Goal: Task Accomplishment & Management: Manage account settings

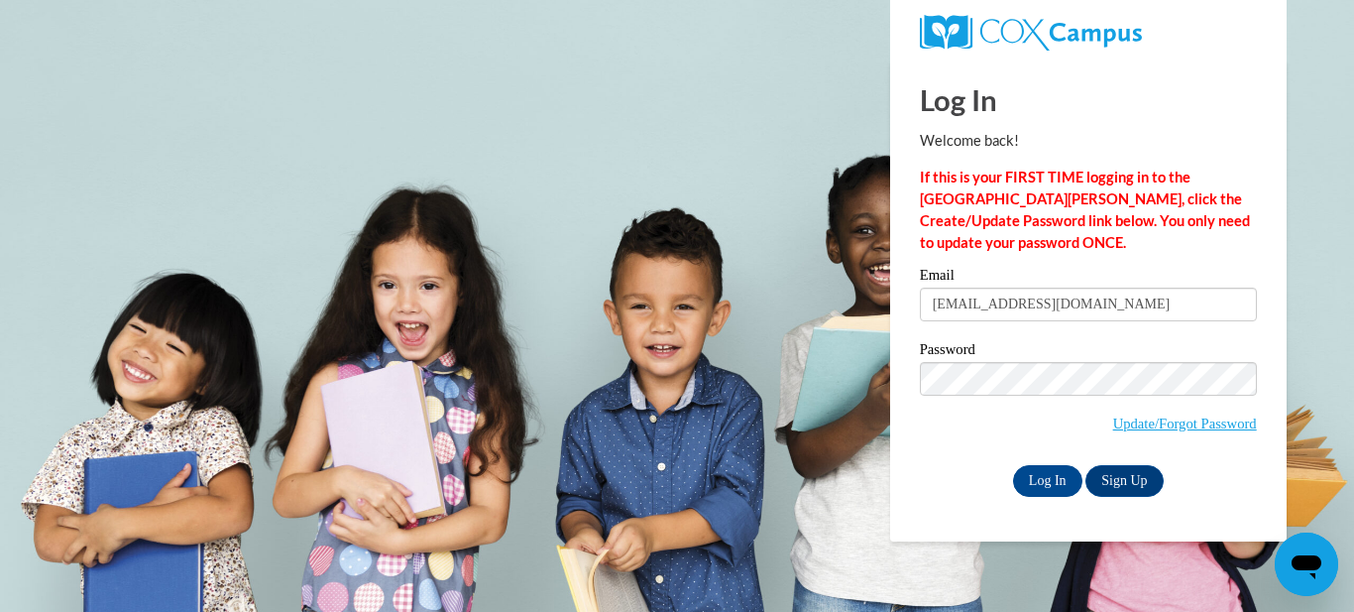
click at [1013, 465] on input "Log In" at bounding box center [1047, 481] width 69 height 32
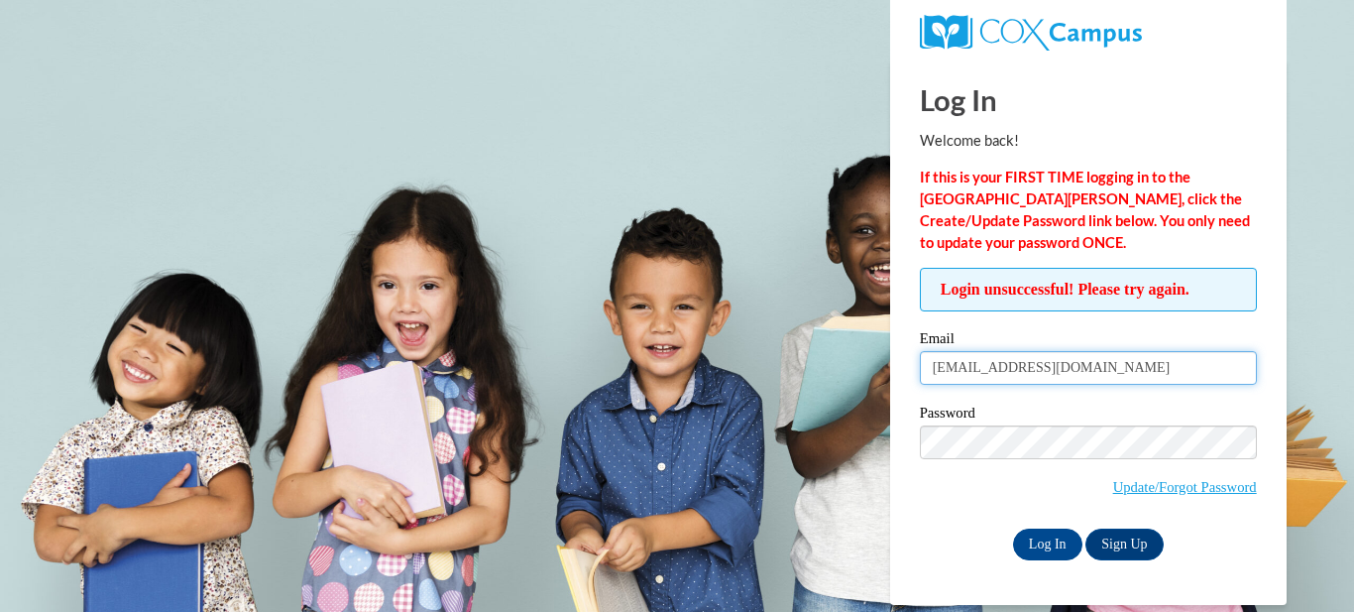
click at [947, 361] on input "nnjohnson821@gmail.com" at bounding box center [1088, 368] width 337 height 34
type input "mmjohnson821@gmail.com"
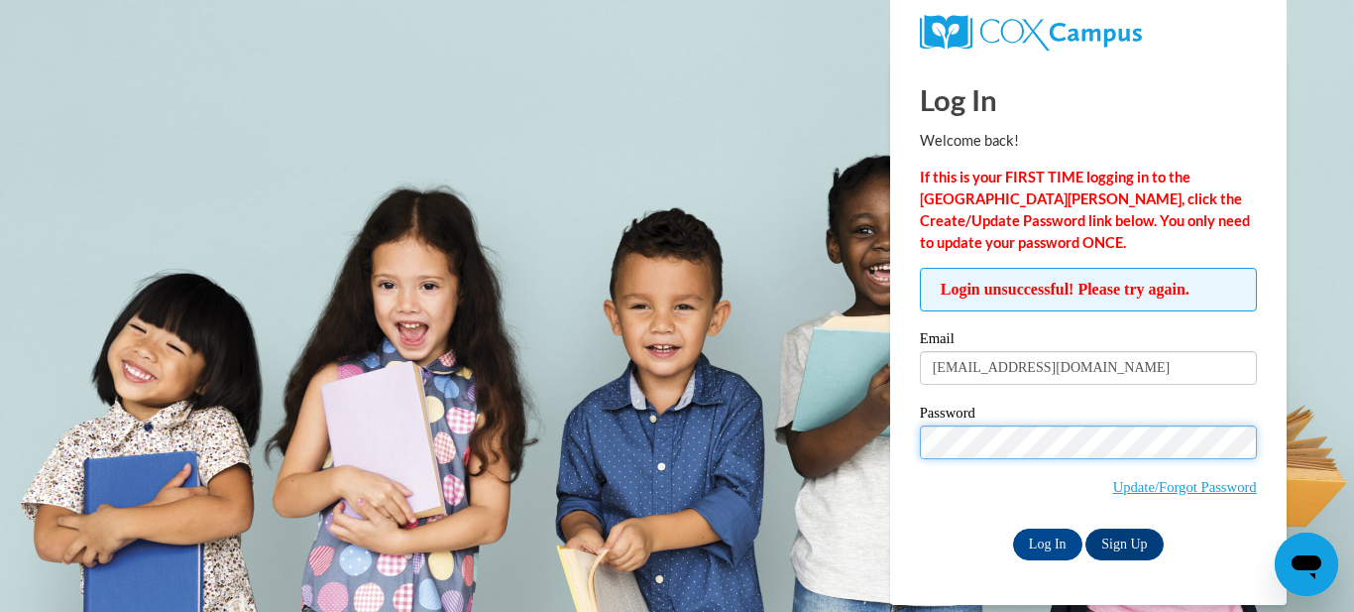
click at [1013, 528] on input "Log In" at bounding box center [1047, 544] width 69 height 32
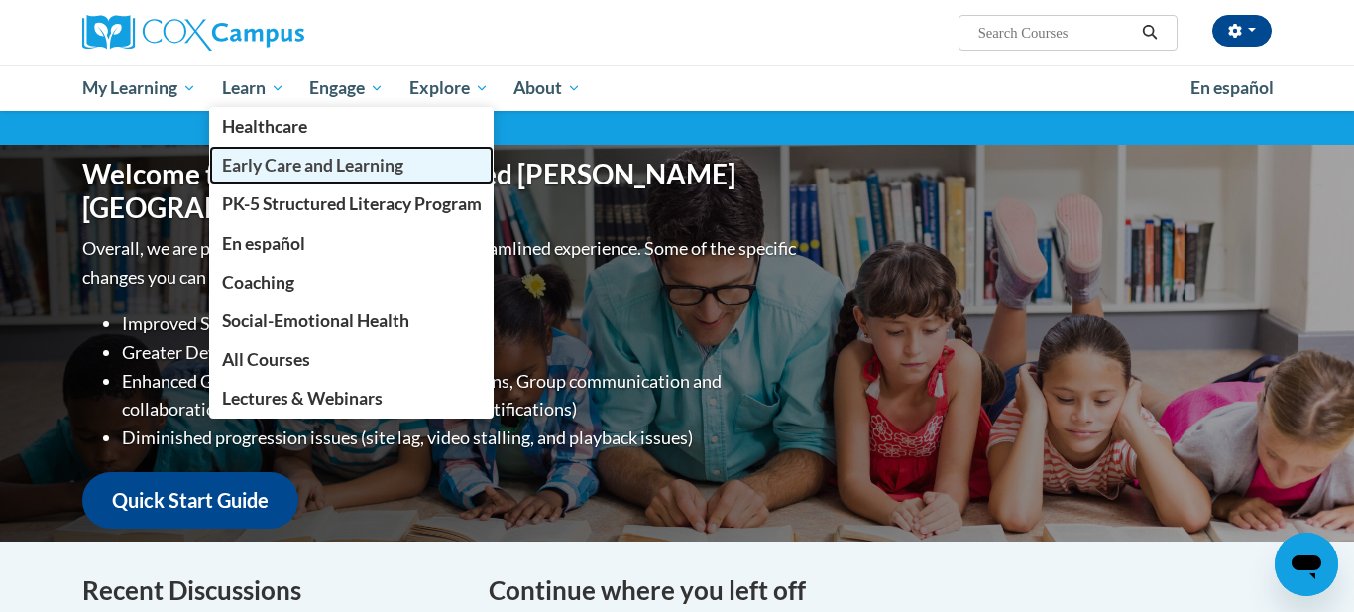
click at [302, 170] on span "Early Care and Learning" at bounding box center [312, 165] width 181 height 21
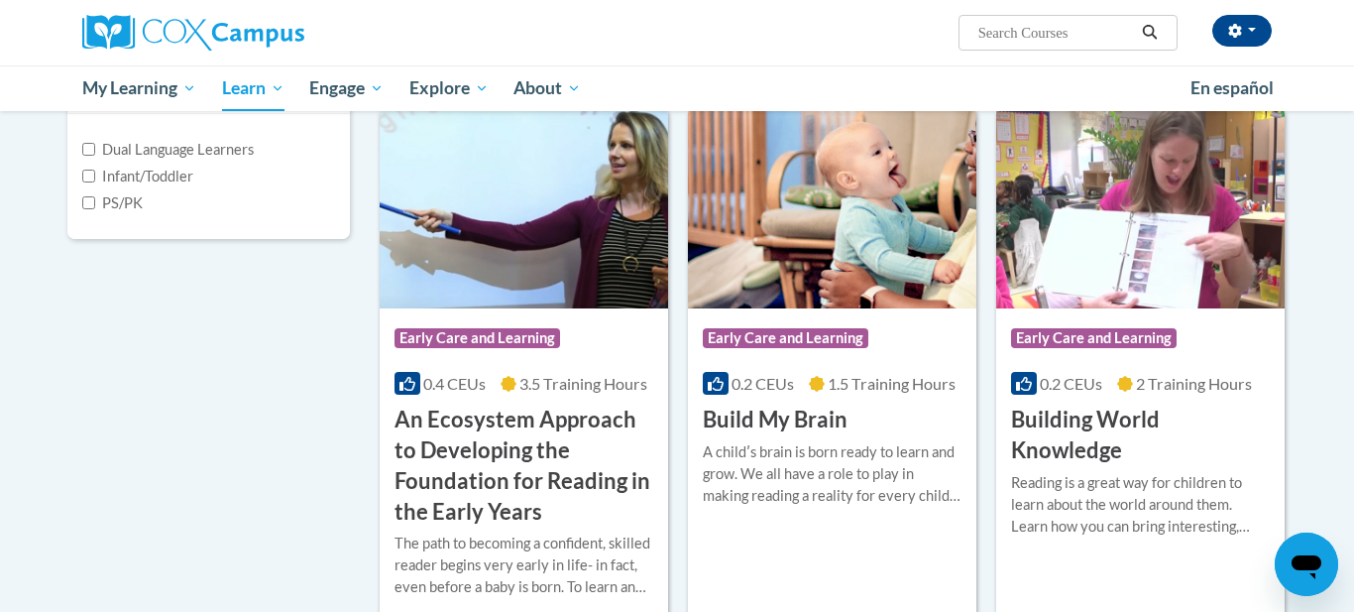
scroll to position [528, 0]
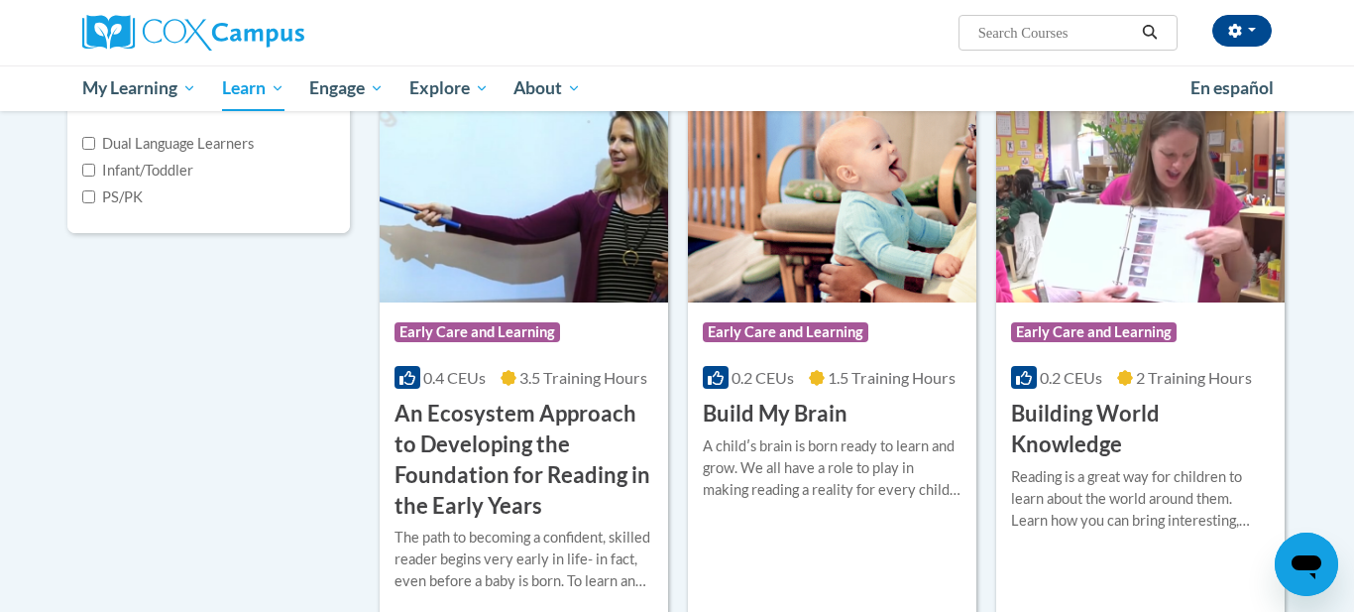
click at [590, 434] on h3 "An Ecosystem Approach to Developing the Foundation for Reading in the Early Yea…" at bounding box center [524, 460] width 259 height 122
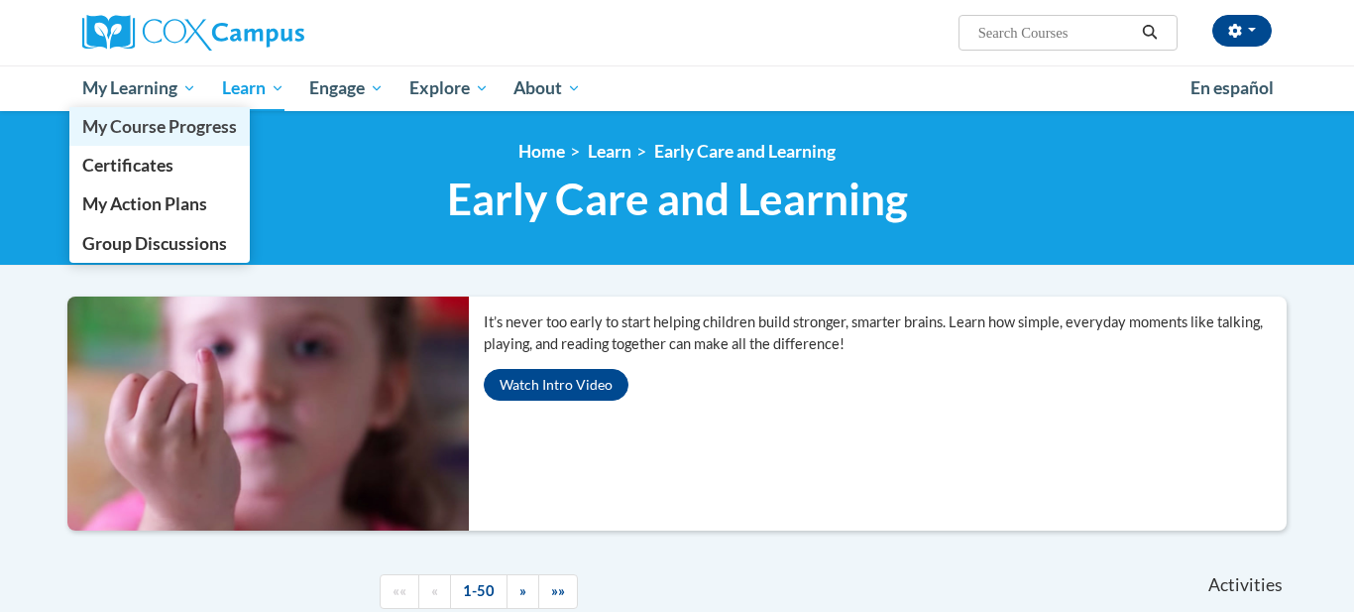
scroll to position [528, 0]
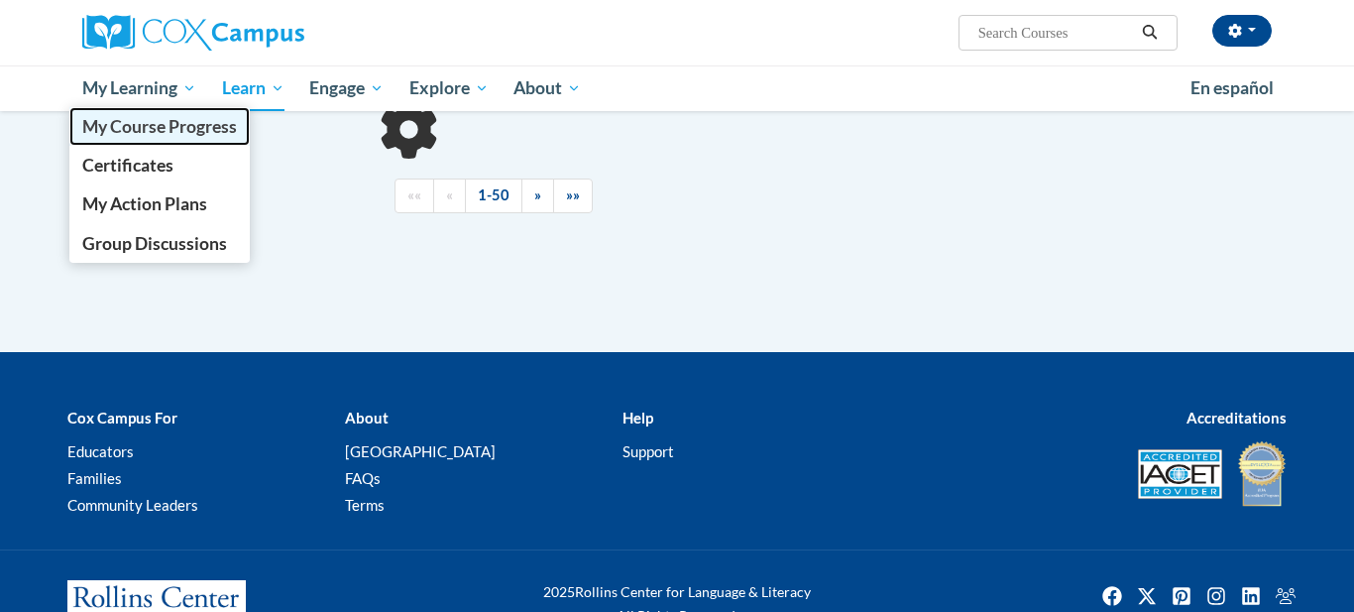
click at [158, 132] on span "My Course Progress" at bounding box center [159, 126] width 155 height 21
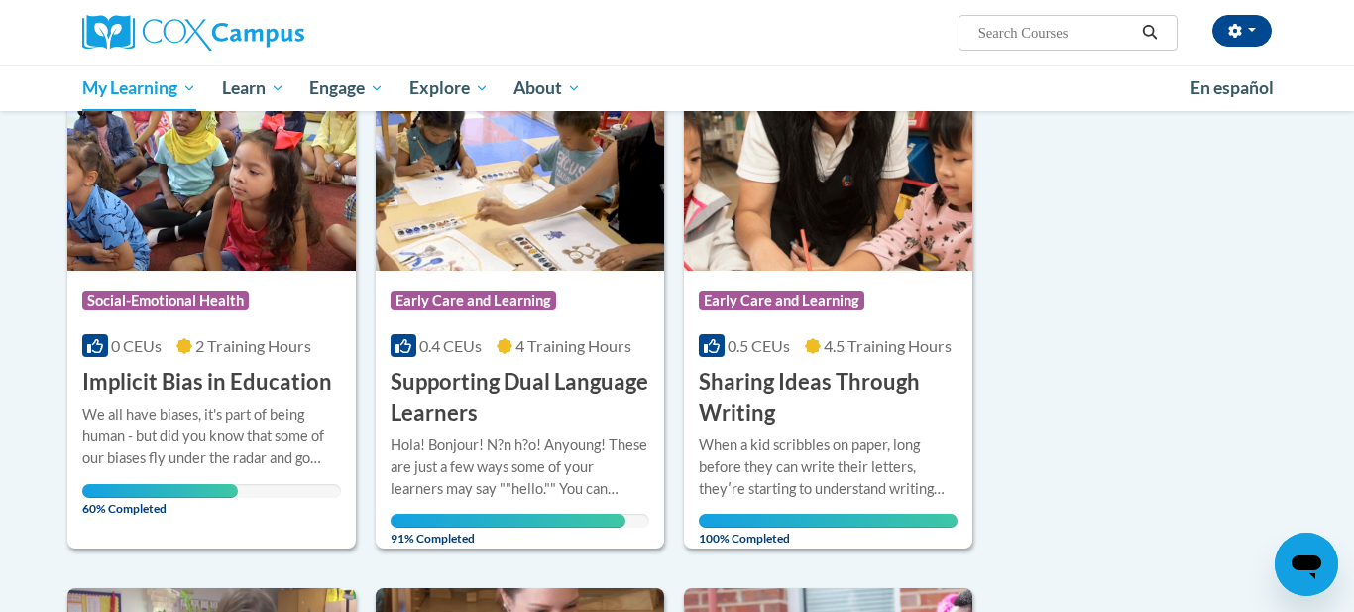
scroll to position [810, 0]
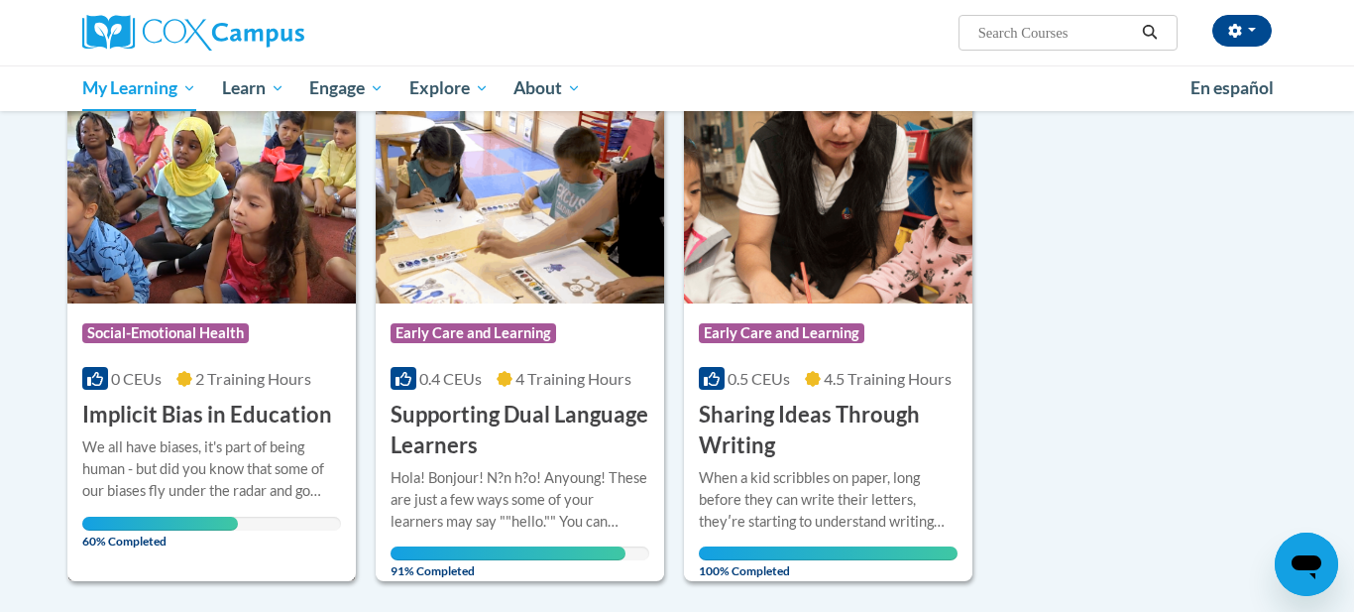
click at [232, 233] on img at bounding box center [211, 202] width 289 height 202
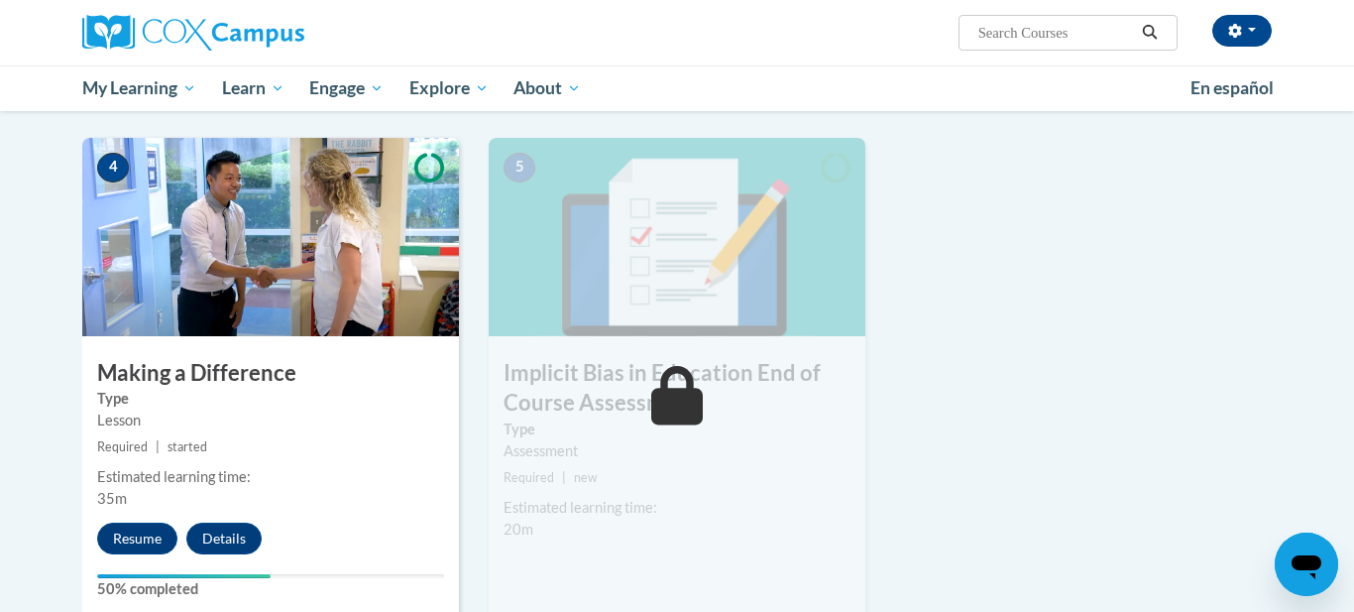
scroll to position [900, 0]
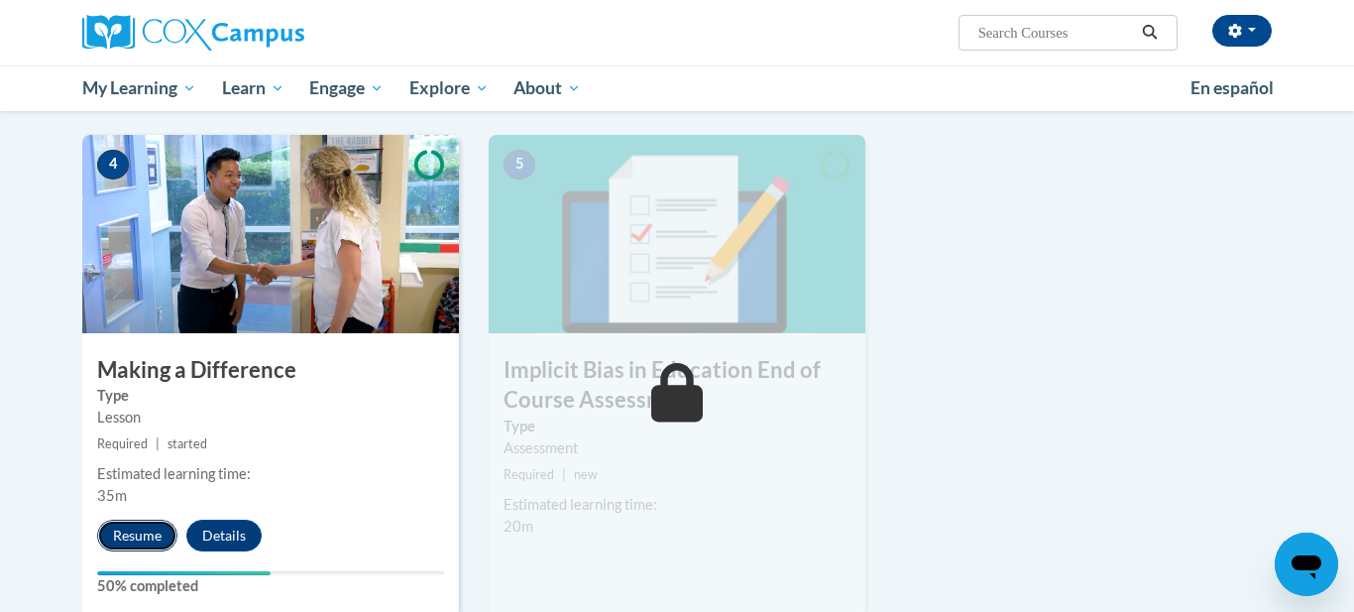
click at [117, 533] on button "Resume" at bounding box center [137, 536] width 80 height 32
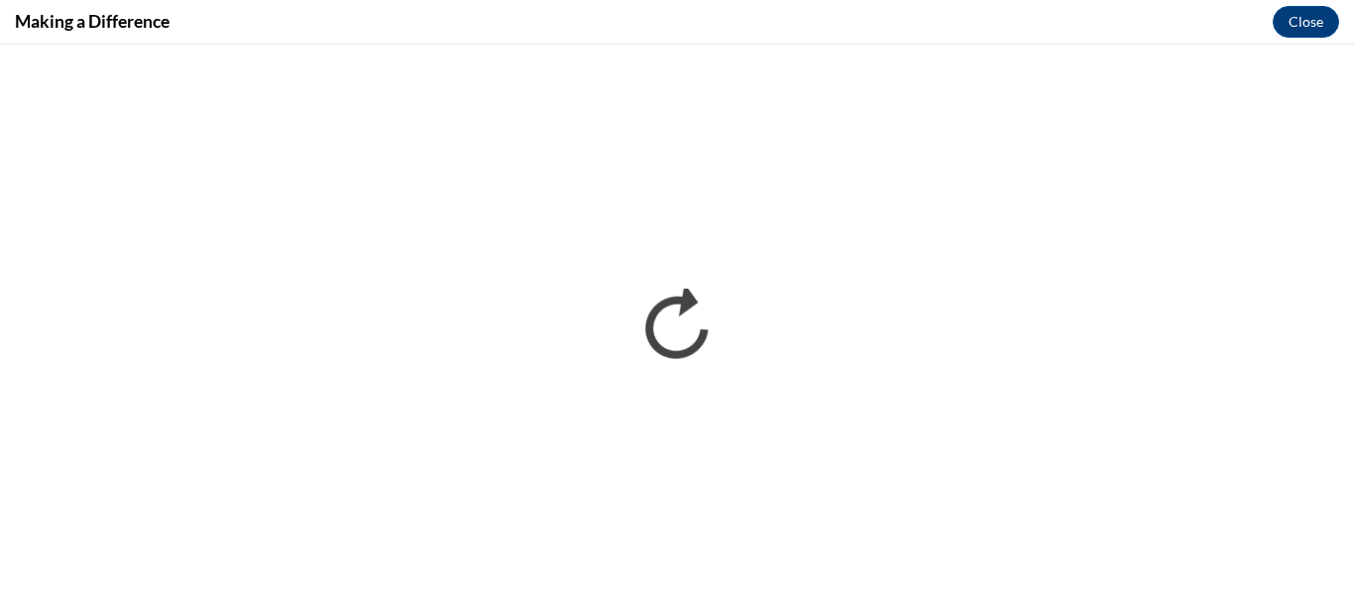
scroll to position [0, 0]
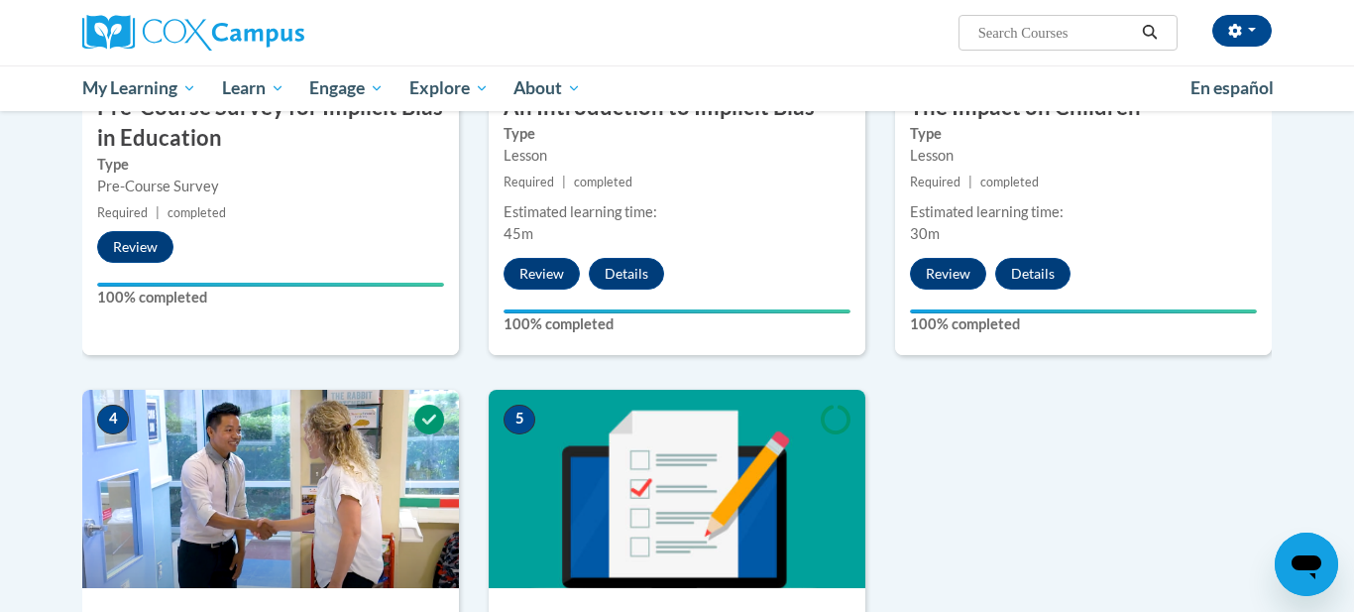
scroll to position [456, 0]
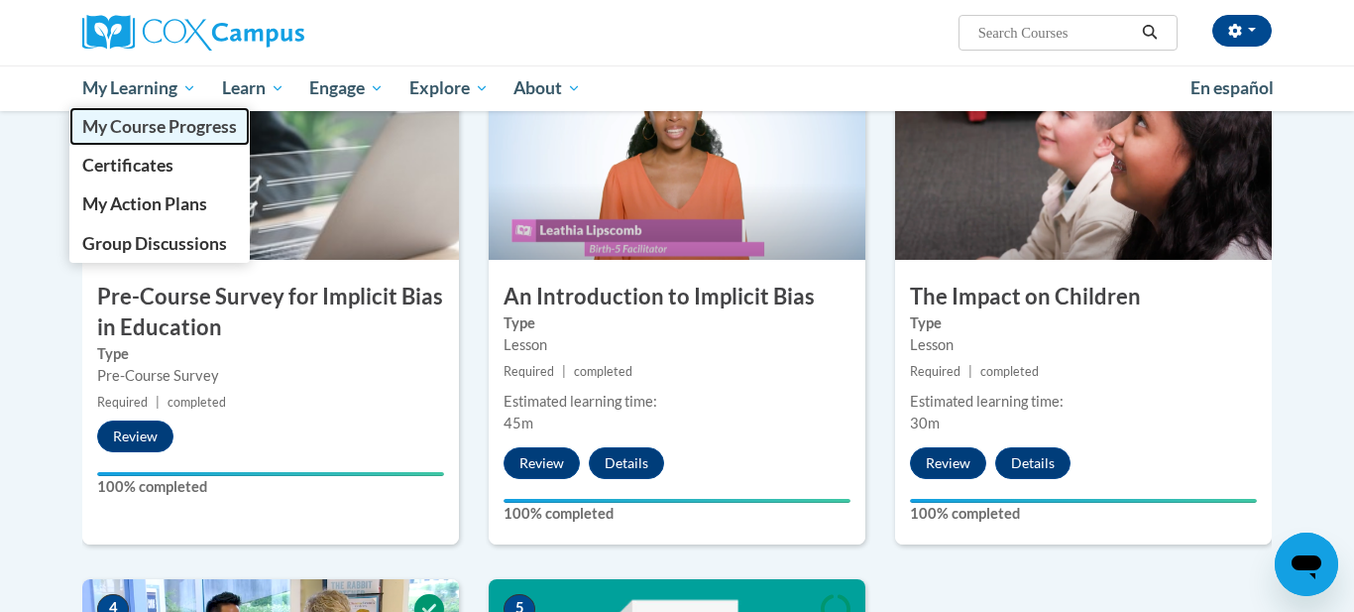
click at [162, 123] on span "My Course Progress" at bounding box center [159, 126] width 155 height 21
